Goal: Transaction & Acquisition: Purchase product/service

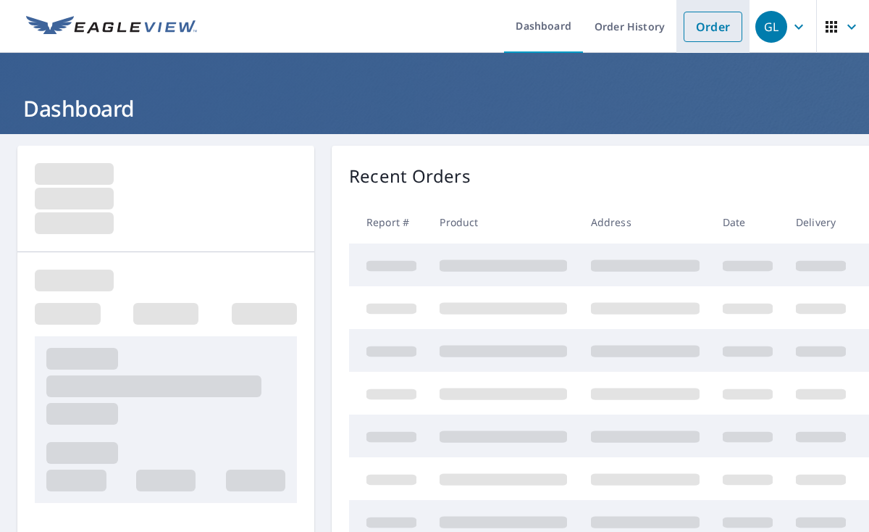
click at [717, 32] on link "Order" at bounding box center [713, 27] width 59 height 30
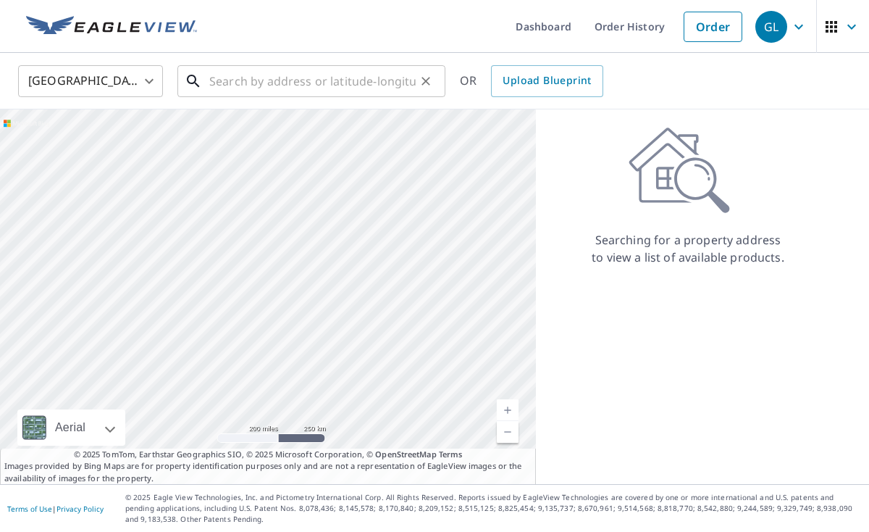
click at [259, 80] on input "text" at bounding box center [312, 81] width 206 height 41
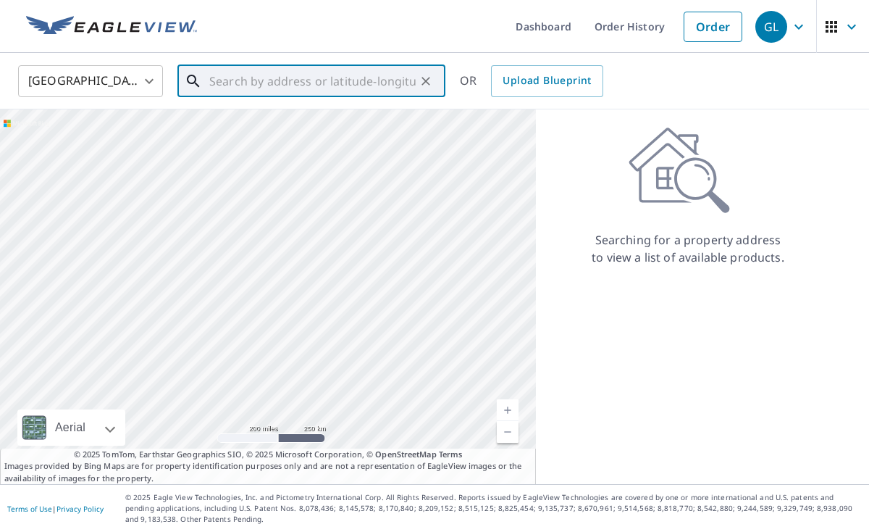
paste input "[STREET_ADDRESS][PERSON_NAME]"
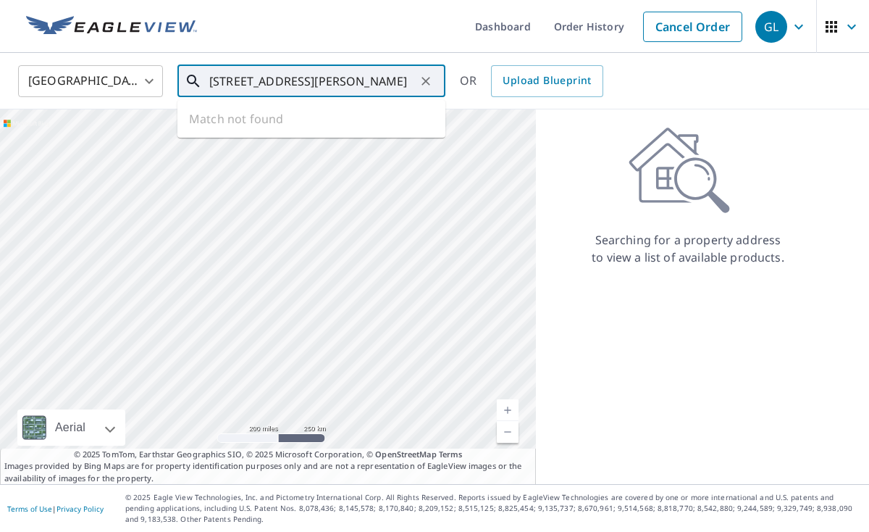
scroll to position [0, 2]
type input "[STREET_ADDRESS][PERSON_NAME]"
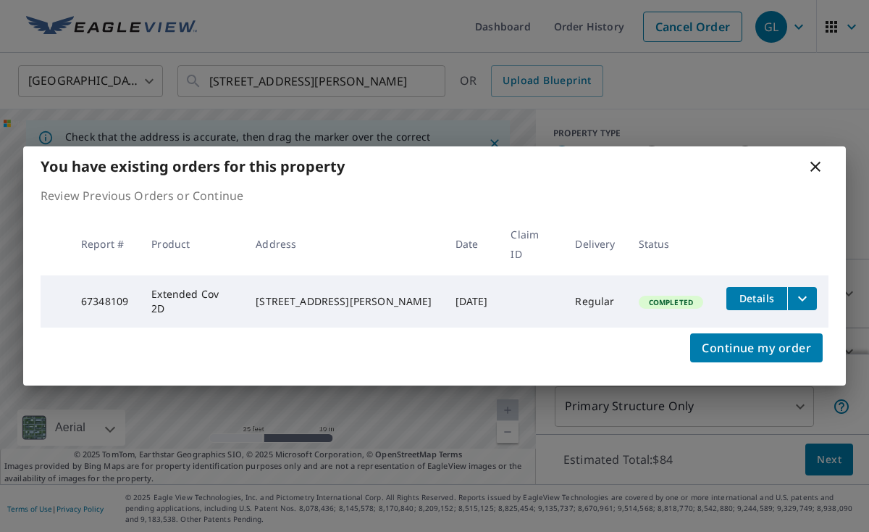
click at [814, 172] on icon at bounding box center [815, 166] width 17 height 17
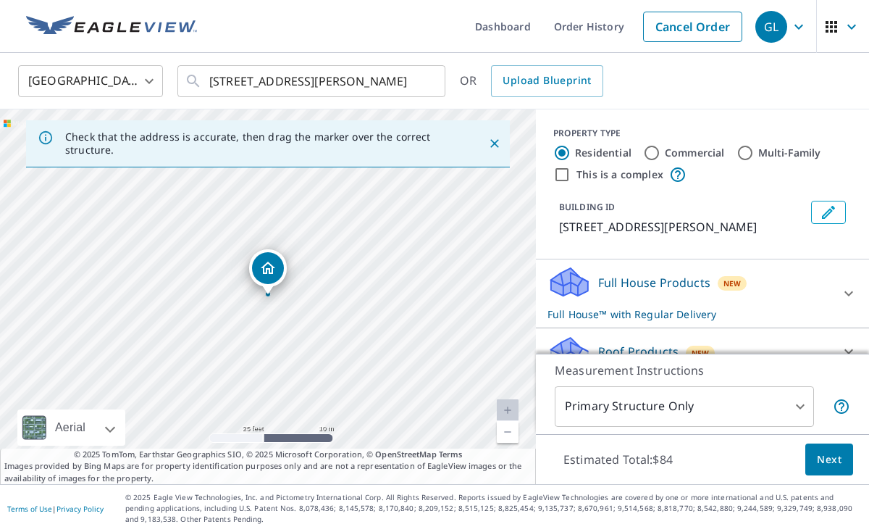
click at [815, 175] on div "This is a complex" at bounding box center [702, 174] width 298 height 17
click at [704, 28] on link "Cancel Order" at bounding box center [692, 27] width 99 height 30
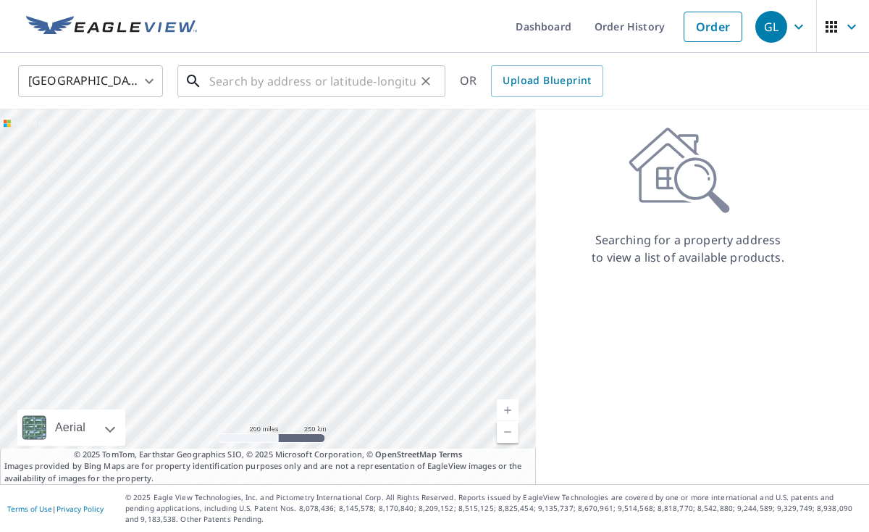
click at [277, 72] on input "text" at bounding box center [312, 81] width 206 height 41
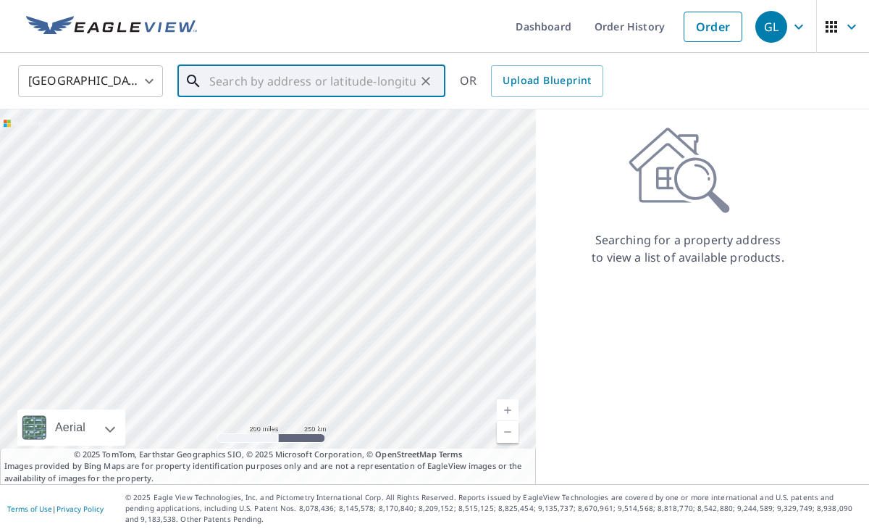
paste input "[STREET_ADDRESS]"
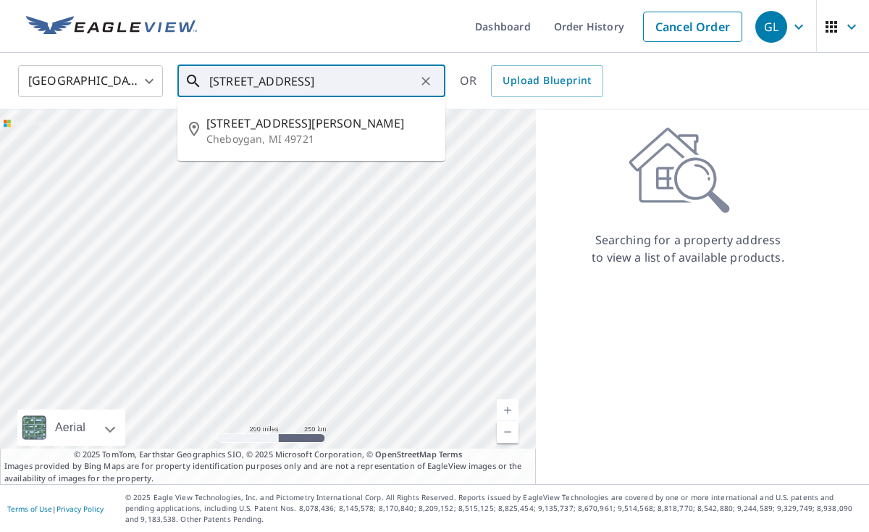
type input "[STREET_ADDRESS]"
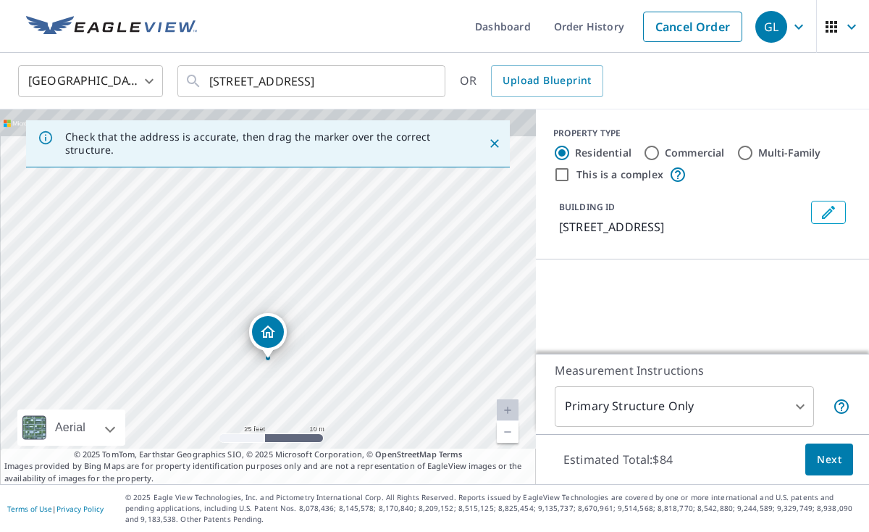
drag, startPoint x: 318, startPoint y: 270, endPoint x: 317, endPoint y: 353, distance: 82.6
click at [317, 354] on div "[STREET_ADDRESS][PERSON_NAME]" at bounding box center [268, 296] width 536 height 375
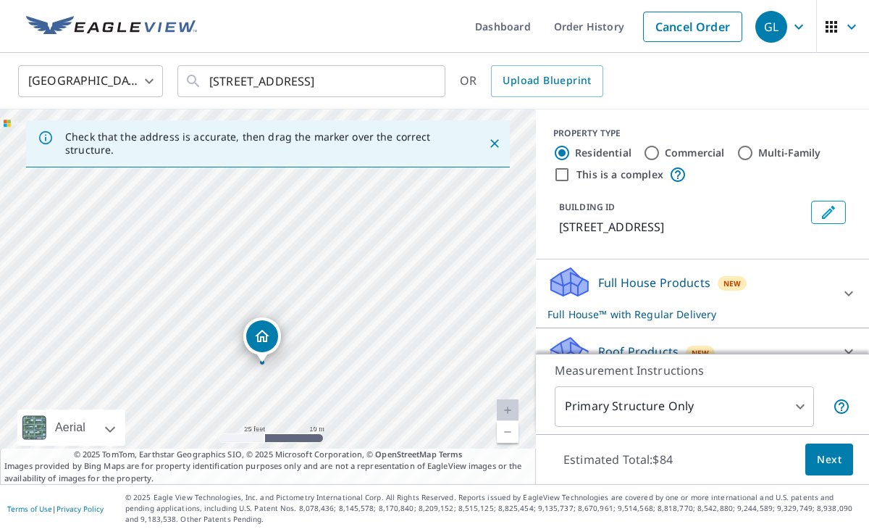
drag, startPoint x: 321, startPoint y: 293, endPoint x: 315, endPoint y: 342, distance: 48.9
click at [316, 342] on div "[STREET_ADDRESS][PERSON_NAME]" at bounding box center [268, 296] width 536 height 375
drag, startPoint x: 229, startPoint y: 299, endPoint x: 257, endPoint y: 325, distance: 38.0
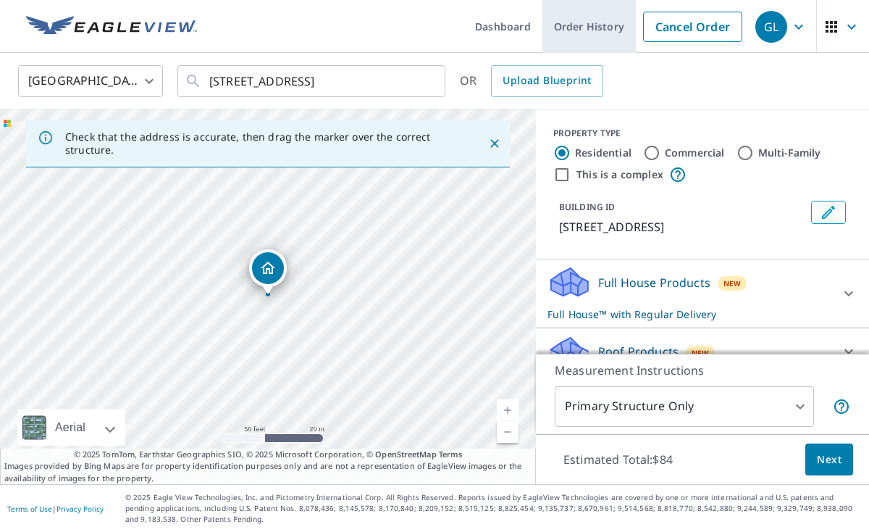
drag, startPoint x: 676, startPoint y: 29, endPoint x: 662, endPoint y: 29, distance: 13.8
click at [674, 29] on link "Cancel Order" at bounding box center [692, 27] width 99 height 30
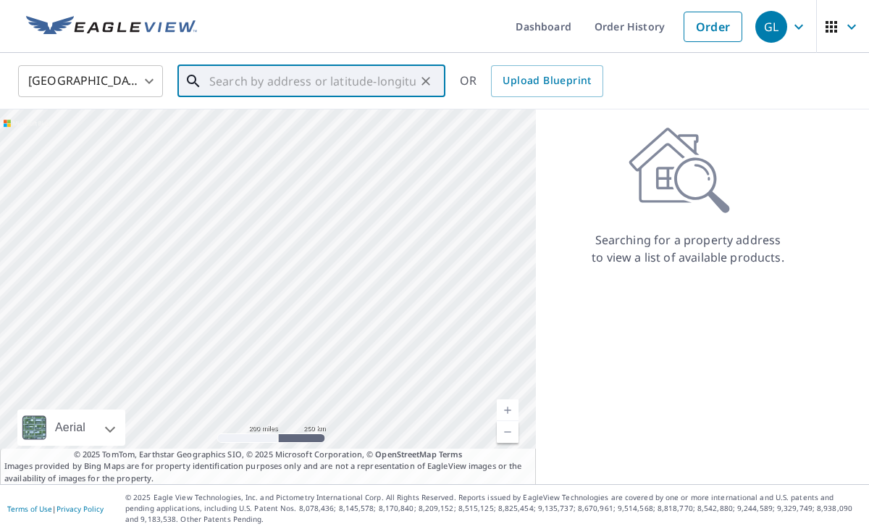
click at [246, 85] on input "text" at bounding box center [312, 81] width 206 height 41
paste input "33.82237170282632, -81.26076232558691"
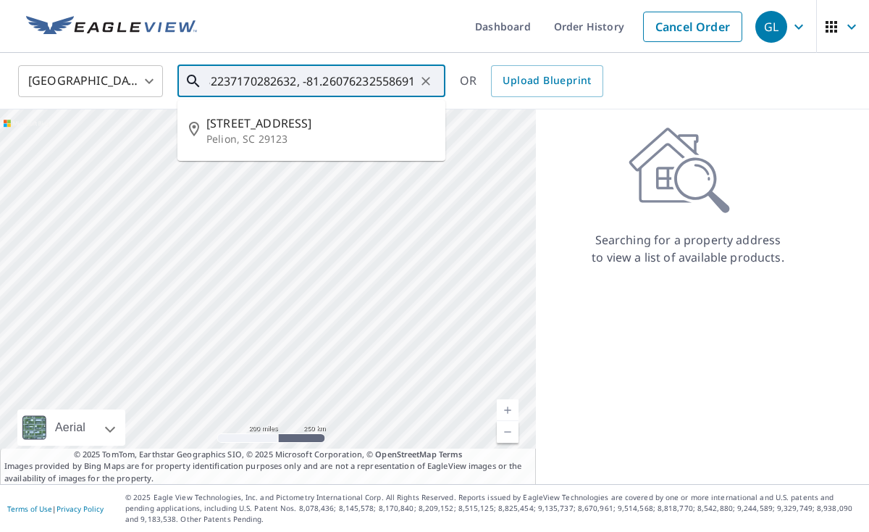
type input "33.82237170282632, -81.26076232558691"
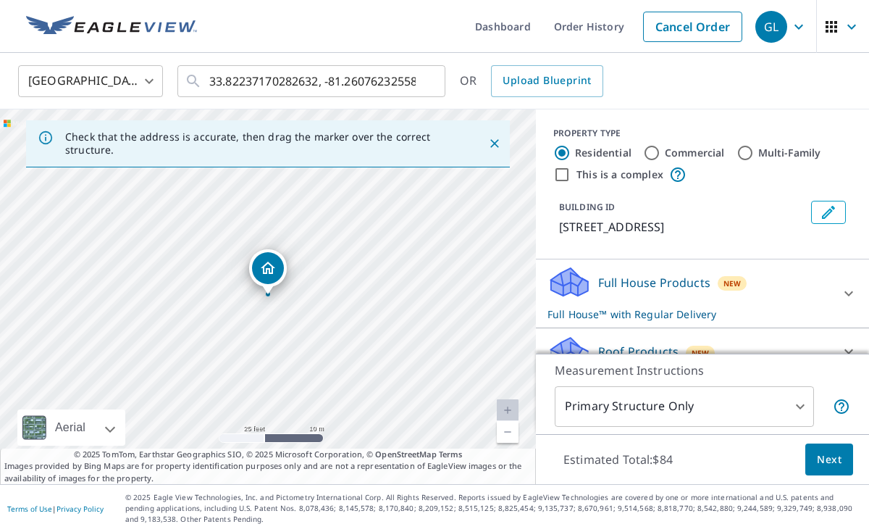
scroll to position [57, 0]
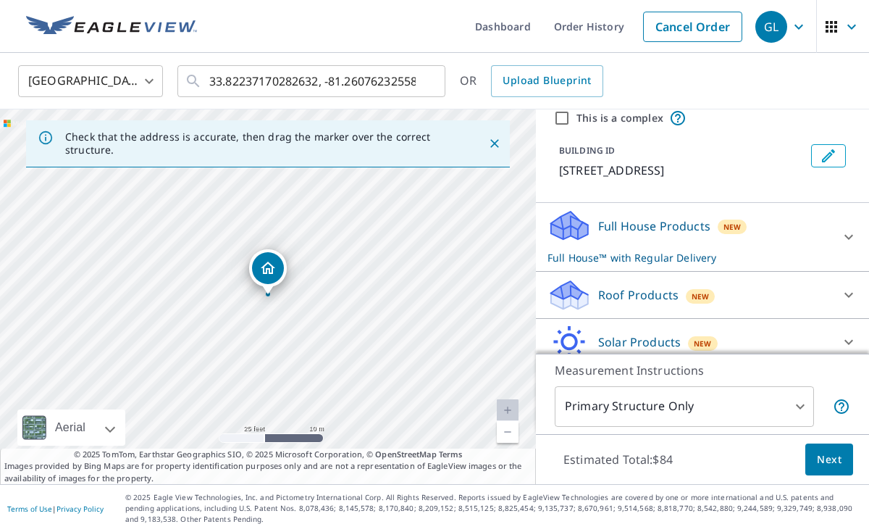
drag, startPoint x: 756, startPoint y: 295, endPoint x: 745, endPoint y: 294, distance: 10.9
click at [756, 295] on div "Roof Products New" at bounding box center [690, 295] width 284 height 34
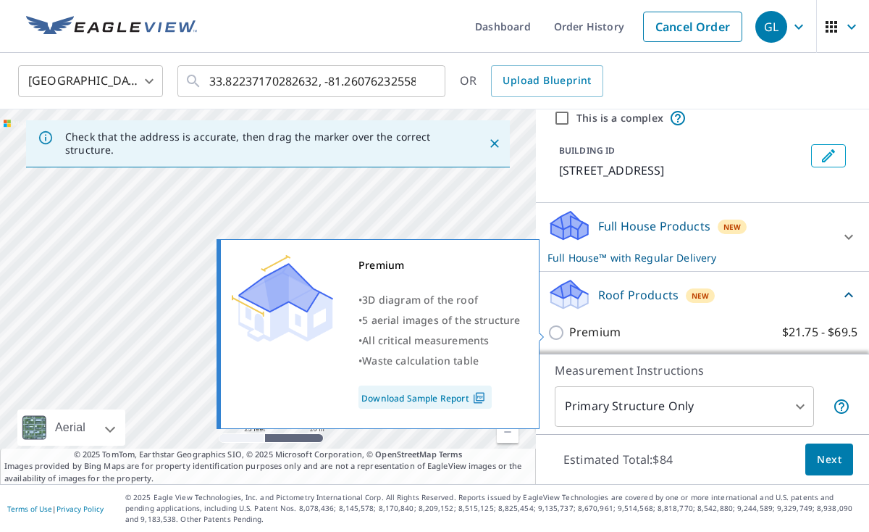
click at [558, 326] on input "Premium $21.75 - $69.5" at bounding box center [559, 332] width 22 height 17
checkbox input "true"
checkbox input "false"
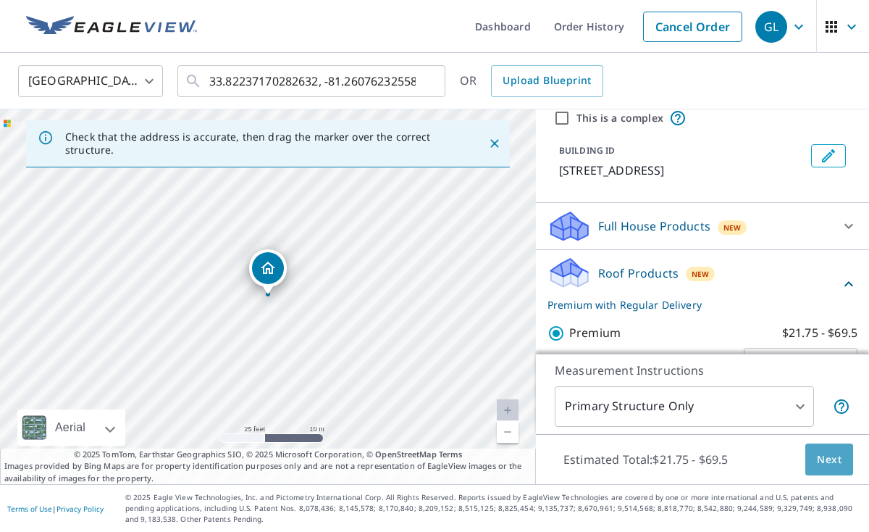
click at [824, 466] on span "Next" at bounding box center [829, 460] width 25 height 18
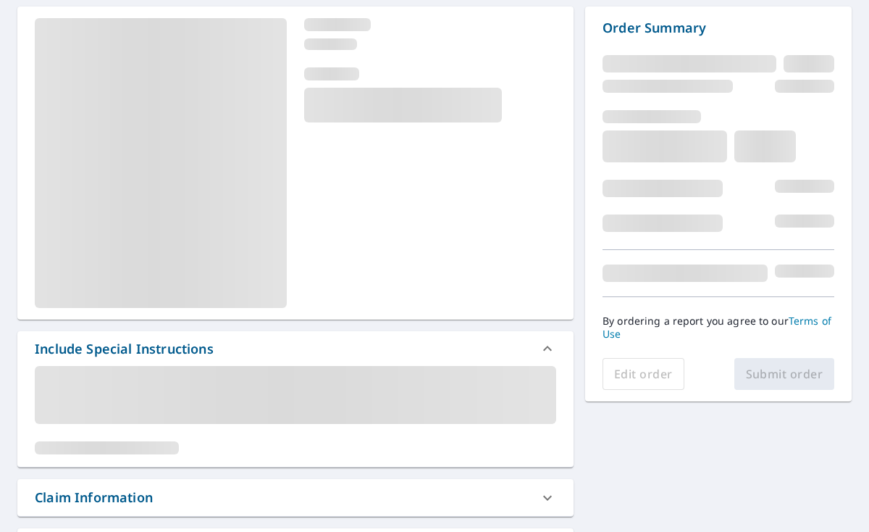
scroll to position [140, 0]
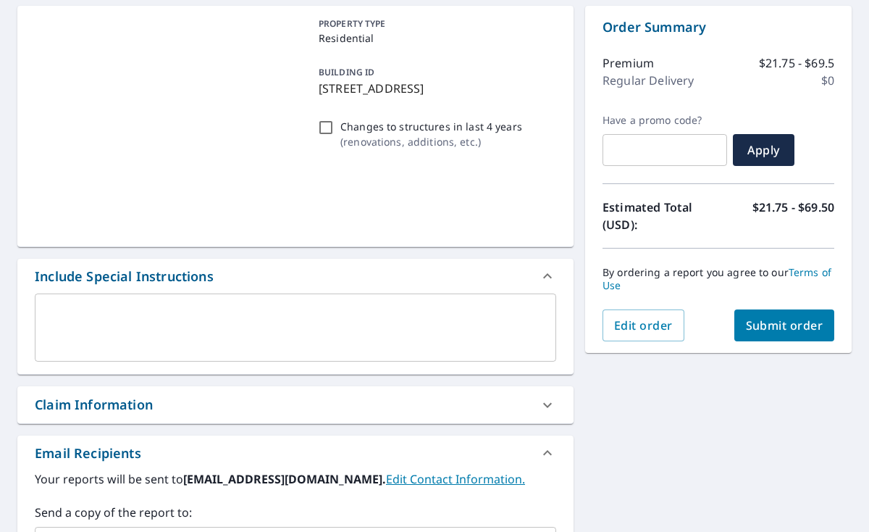
click at [765, 332] on span "Submit order" at bounding box center [785, 325] width 78 height 16
checkbox input "true"
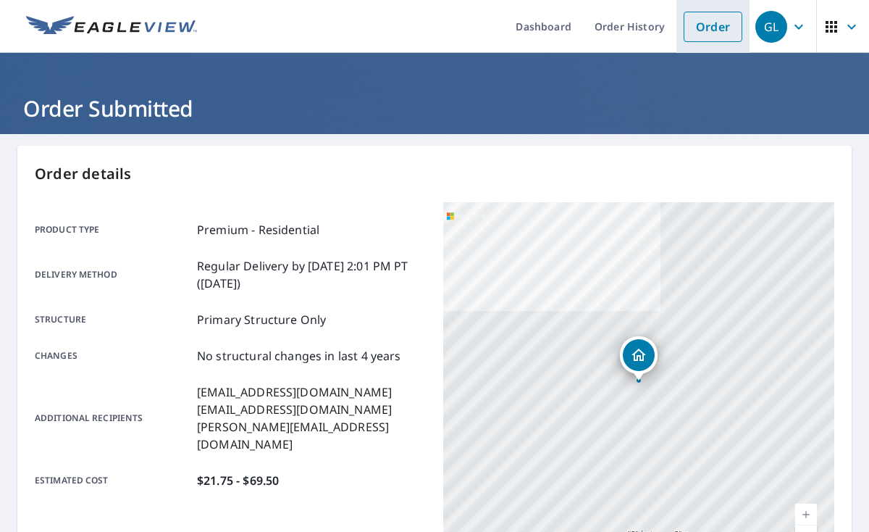
drag, startPoint x: 721, startPoint y: 31, endPoint x: 714, endPoint y: 28, distance: 8.1
click at [719, 30] on link "Order" at bounding box center [713, 27] width 59 height 30
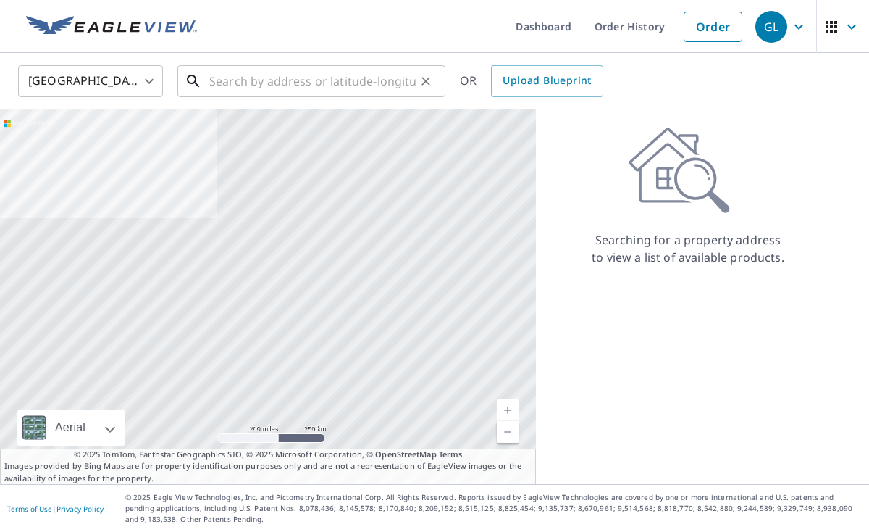
click at [287, 76] on input "text" at bounding box center [312, 81] width 206 height 41
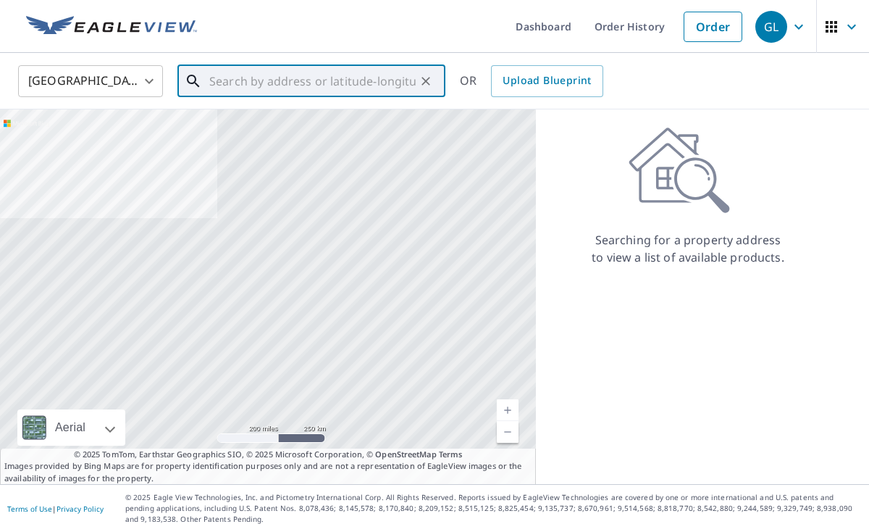
paste input "[STREET_ADDRESS][PERSON_NAME]"
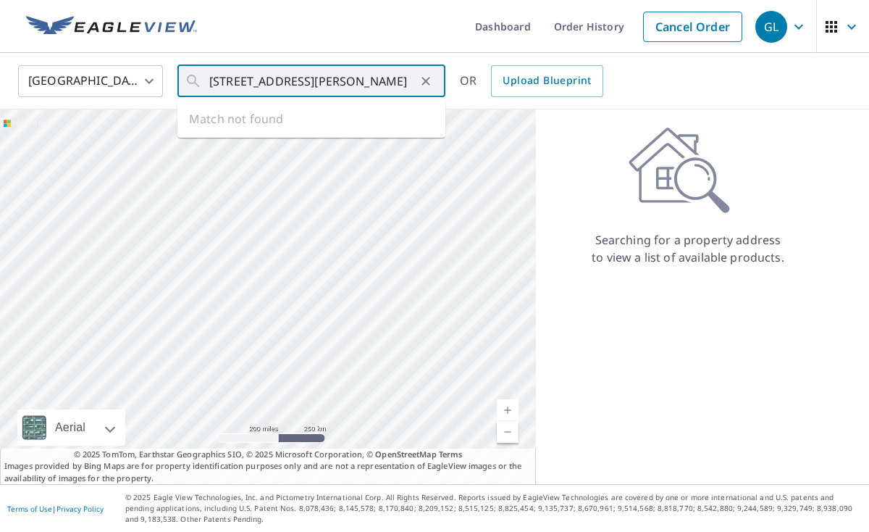
type input "[STREET_ADDRESS][PERSON_NAME]"
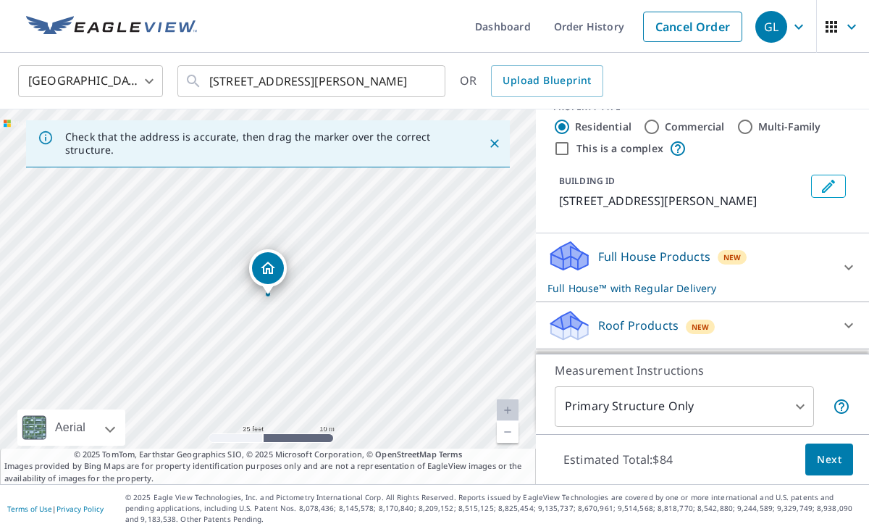
click at [778, 322] on div "Roof Products New" at bounding box center [690, 326] width 284 height 34
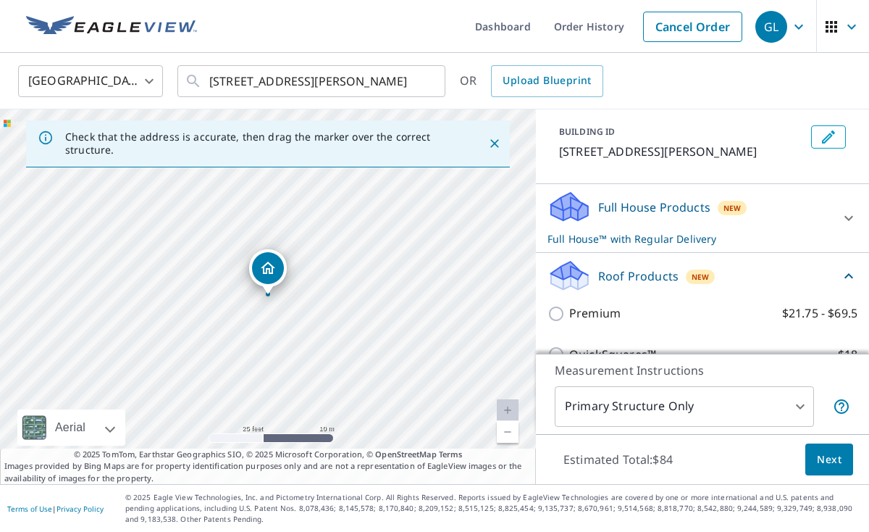
scroll to position [111, 0]
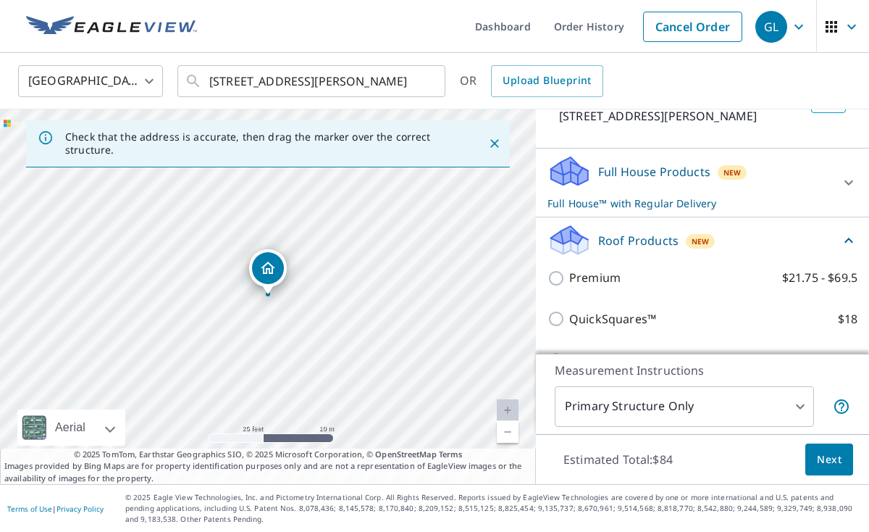
click at [558, 277] on input "Premium $21.75 - $69.5" at bounding box center [559, 277] width 22 height 17
checkbox input "true"
checkbox input "false"
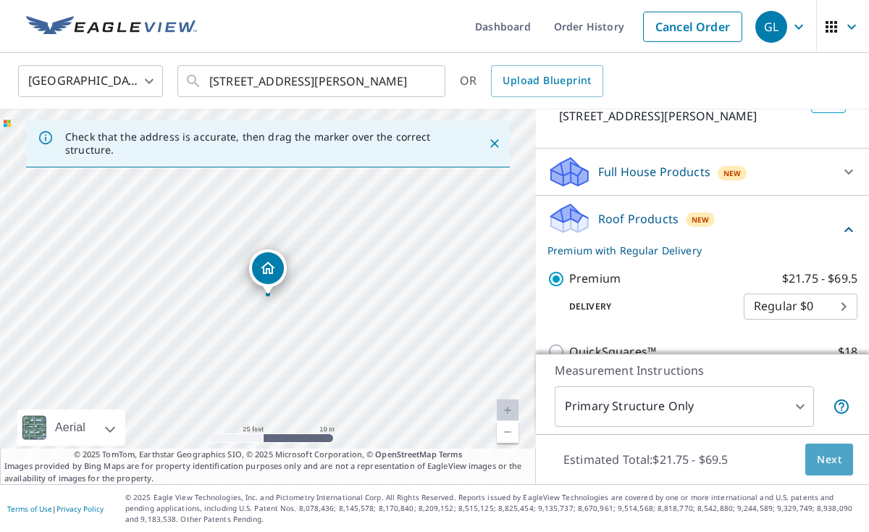
click at [826, 451] on span "Next" at bounding box center [829, 460] width 25 height 18
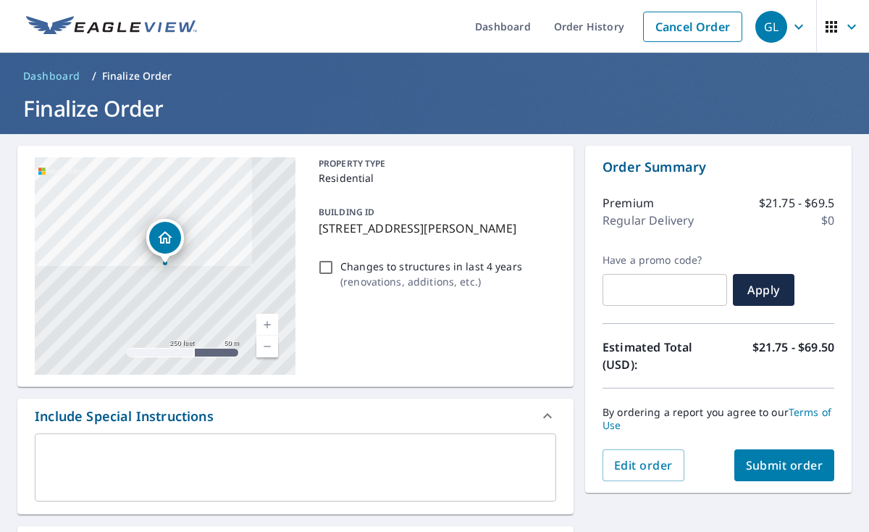
click at [801, 461] on span "Submit order" at bounding box center [785, 465] width 78 height 16
checkbox input "true"
